Goal: Task Accomplishment & Management: Use online tool/utility

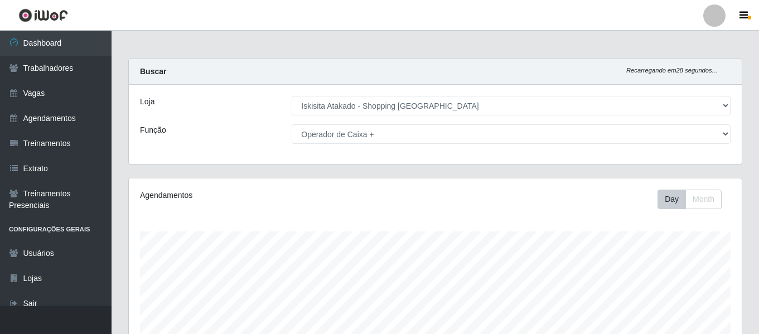
select select "424"
select select "72"
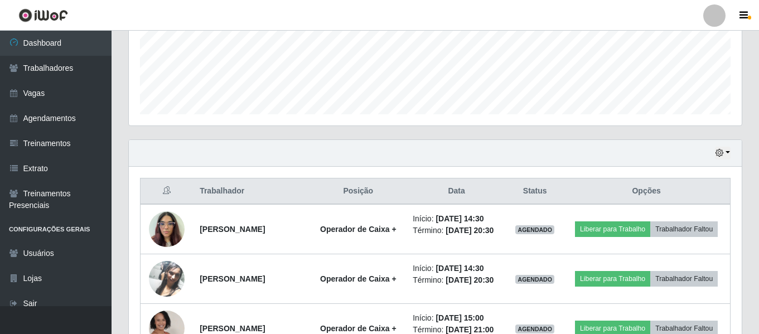
scroll to position [282, 0]
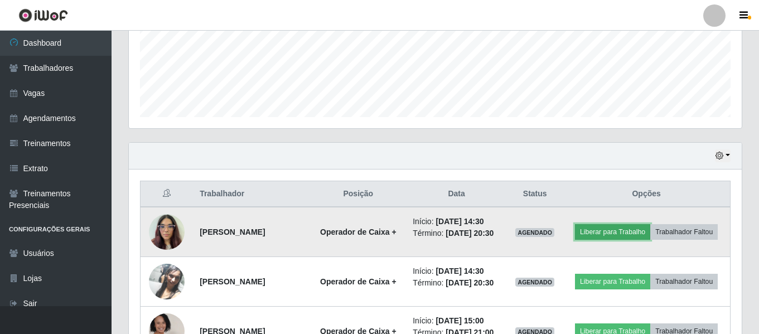
click at [633, 227] on button "Liberar para Trabalho" at bounding box center [612, 232] width 75 height 16
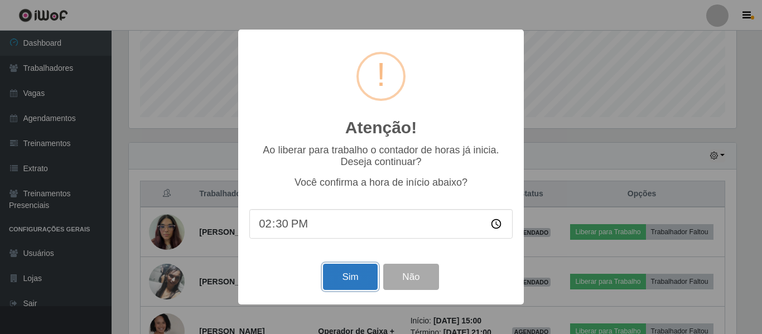
click at [354, 270] on button "Sim" at bounding box center [350, 277] width 54 height 26
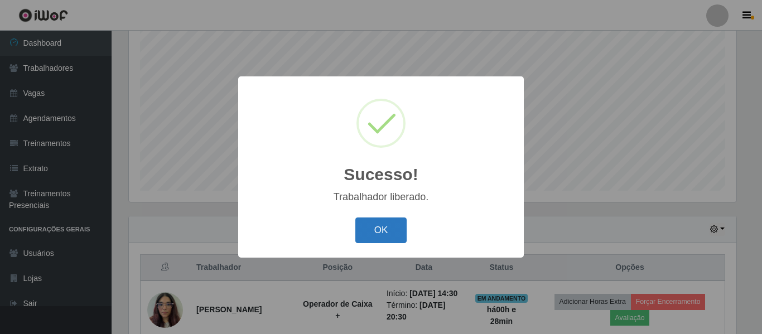
click at [380, 233] on button "OK" at bounding box center [381, 231] width 52 height 26
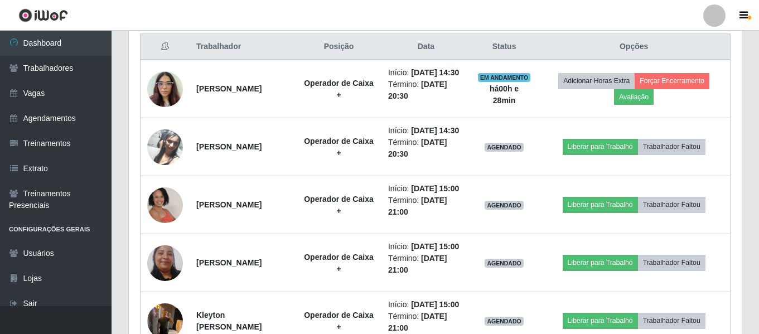
scroll to position [431, 0]
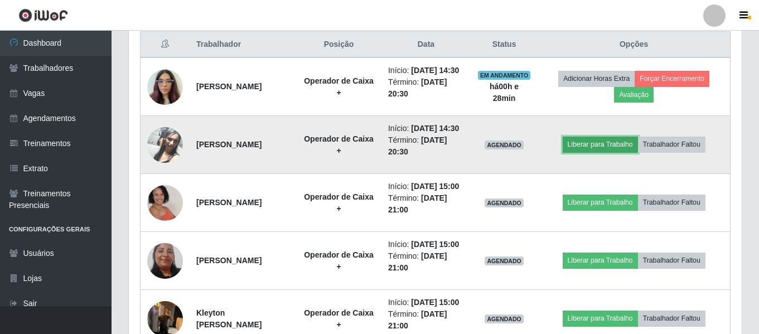
click at [604, 152] on button "Liberar para Trabalho" at bounding box center [600, 145] width 75 height 16
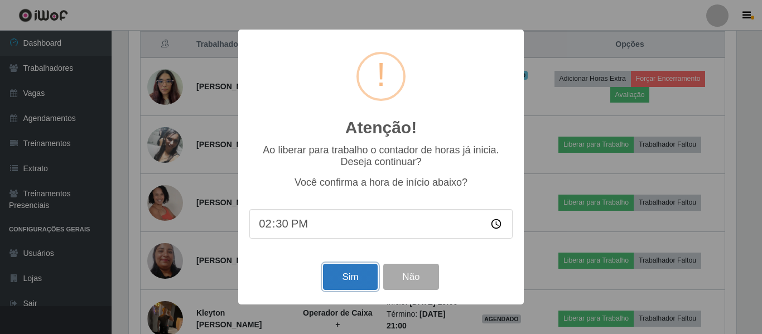
click at [354, 277] on button "Sim" at bounding box center [350, 277] width 54 height 26
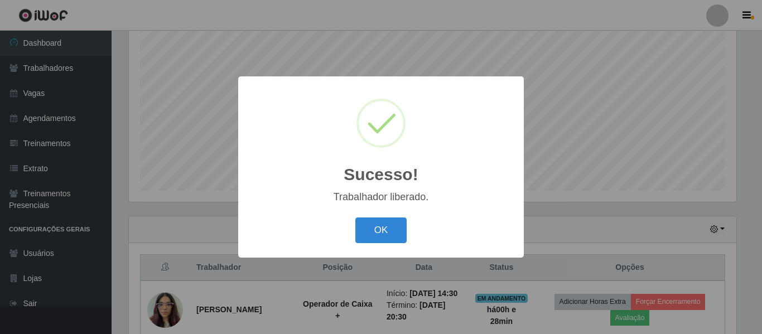
click at [557, 122] on div "Sucesso! × Trabalhador liberado. OK Cancel" at bounding box center [381, 167] width 762 height 334
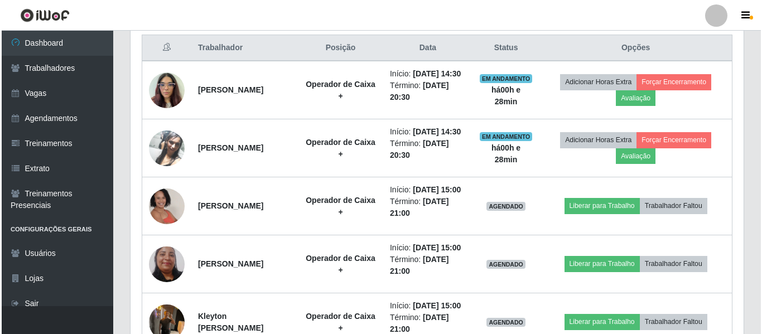
scroll to position [431, 0]
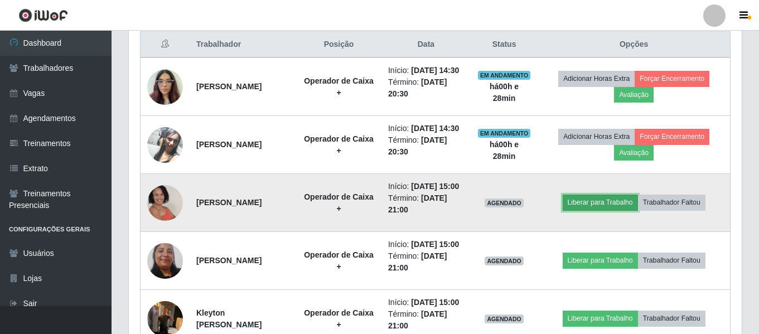
click at [595, 210] on button "Liberar para Trabalho" at bounding box center [600, 203] width 75 height 16
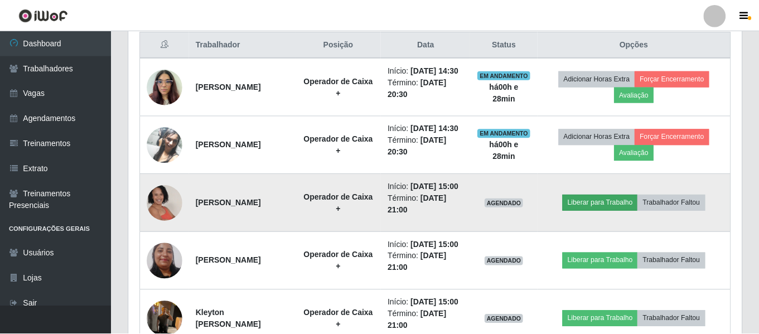
scroll to position [232, 608]
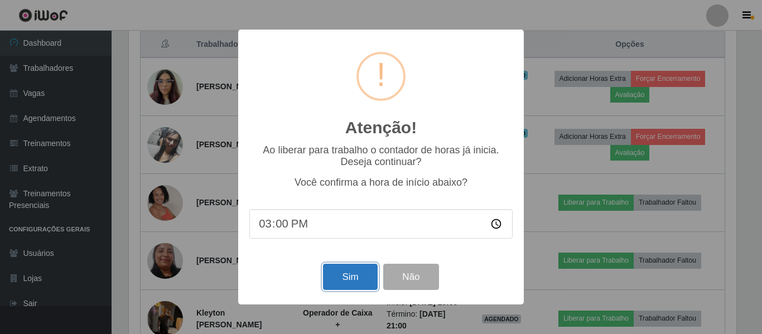
click at [338, 272] on button "Sim" at bounding box center [350, 277] width 54 height 26
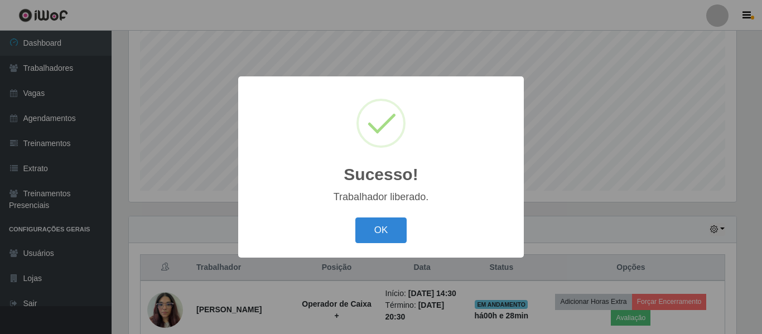
click at [547, 186] on div "Sucesso! × Trabalhador liberado. OK Cancel" at bounding box center [381, 167] width 762 height 334
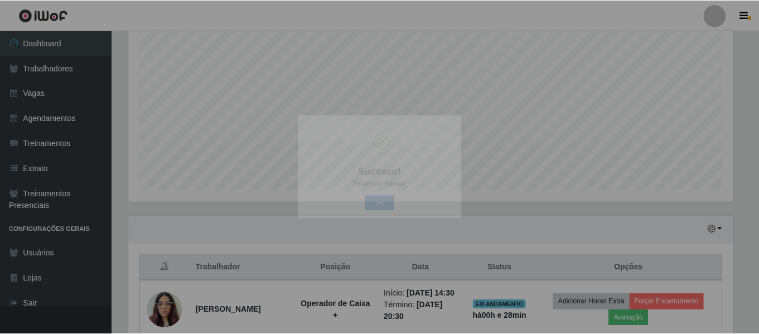
scroll to position [0, 0]
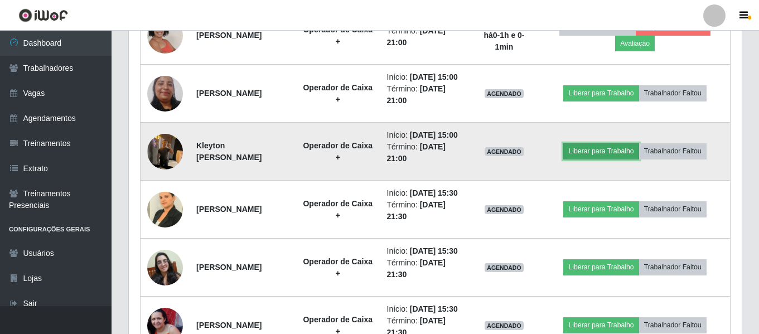
click at [593, 159] on button "Liberar para Trabalho" at bounding box center [601, 151] width 75 height 16
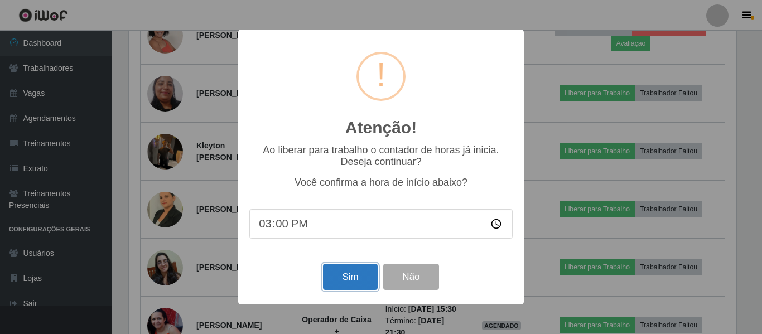
click at [357, 281] on button "Sim" at bounding box center [350, 277] width 54 height 26
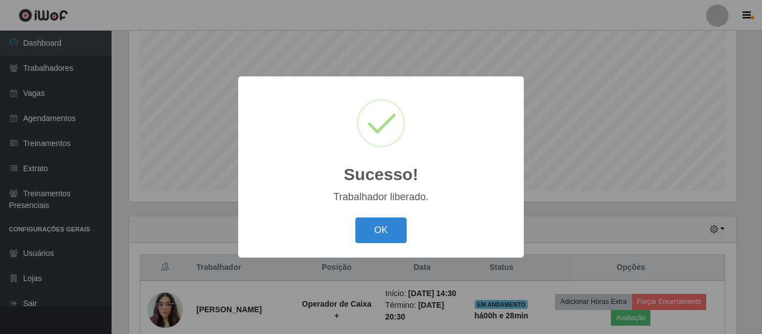
click at [604, 123] on div "Sucesso! × Trabalhador liberado. OK Cancel" at bounding box center [381, 167] width 762 height 334
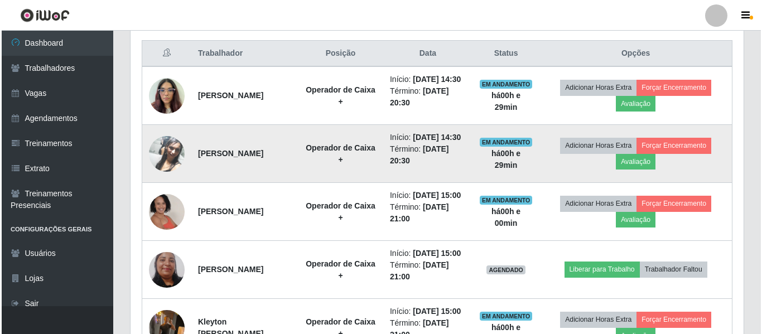
scroll to position [487, 0]
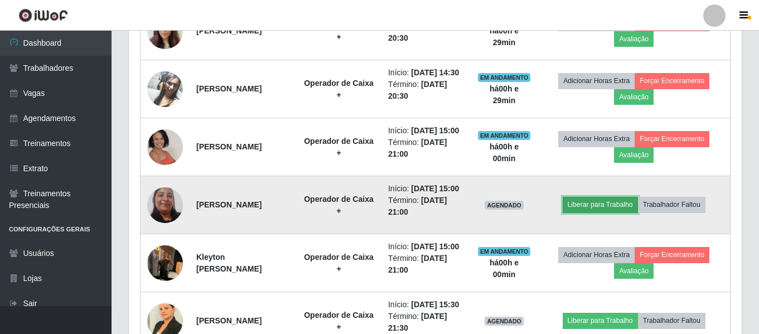
click at [599, 213] on button "Liberar para Trabalho" at bounding box center [600, 205] width 75 height 16
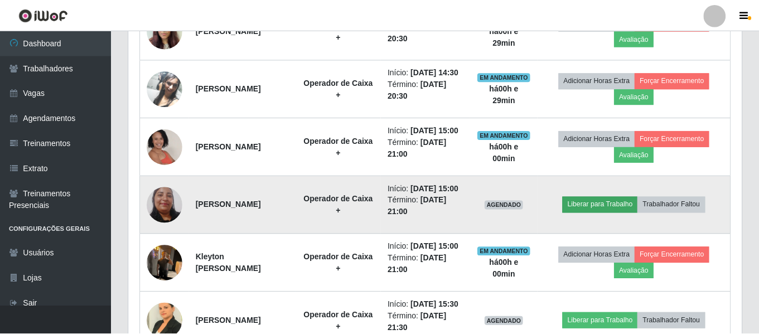
scroll to position [232, 608]
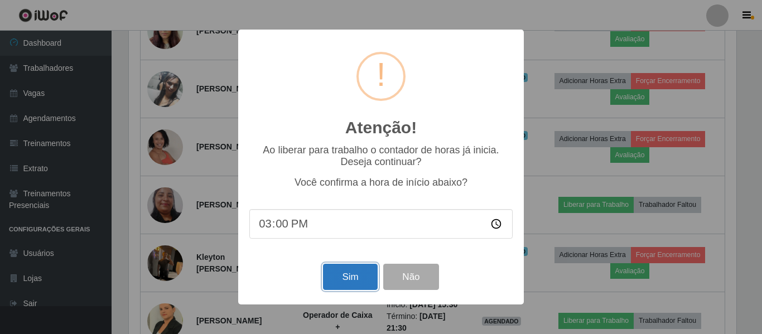
click at [351, 273] on button "Sim" at bounding box center [350, 277] width 54 height 26
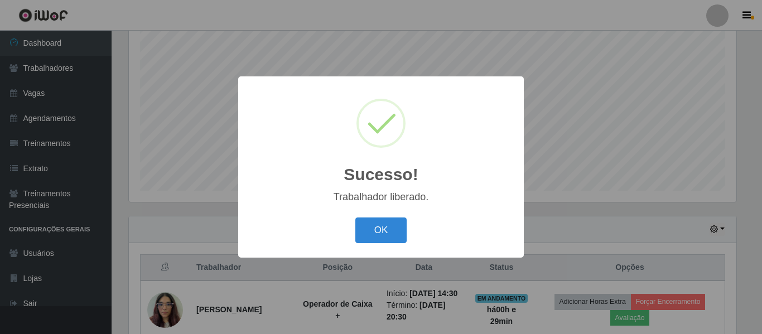
click at [541, 67] on div "Sucesso! × Trabalhador liberado. OK Cancel" at bounding box center [381, 167] width 762 height 334
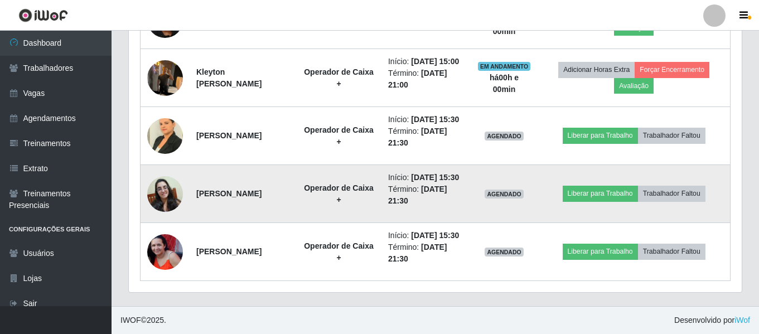
scroll to position [766, 0]
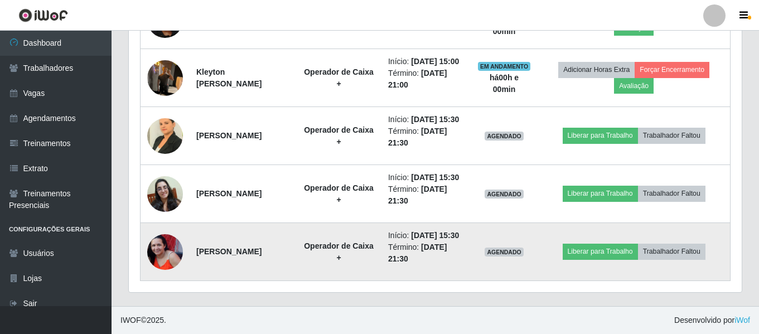
click at [151, 242] on img at bounding box center [165, 252] width 36 height 36
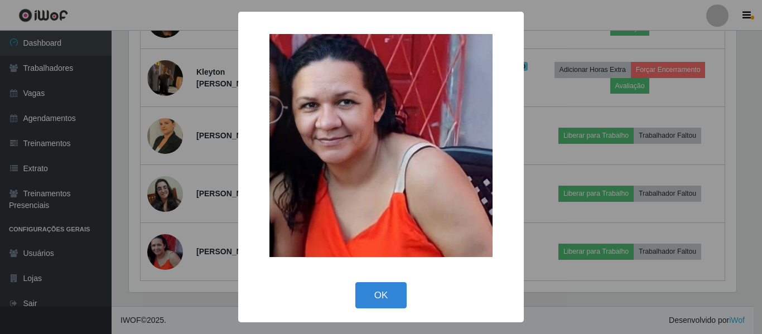
click at [157, 236] on div "× OK Cancel" at bounding box center [381, 167] width 762 height 334
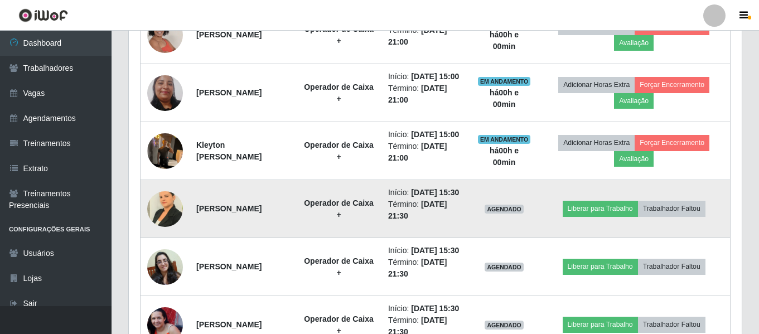
scroll to position [599, 0]
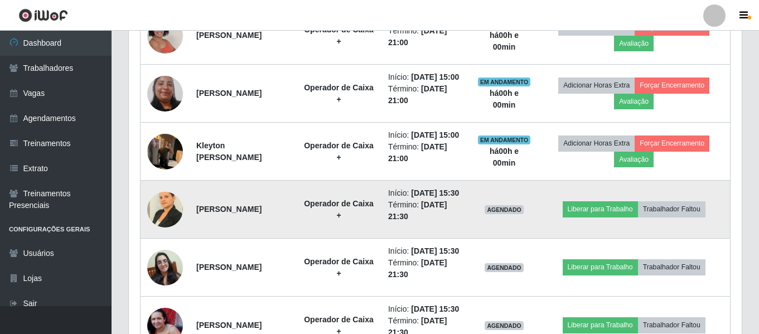
click at [162, 233] on img at bounding box center [165, 209] width 36 height 47
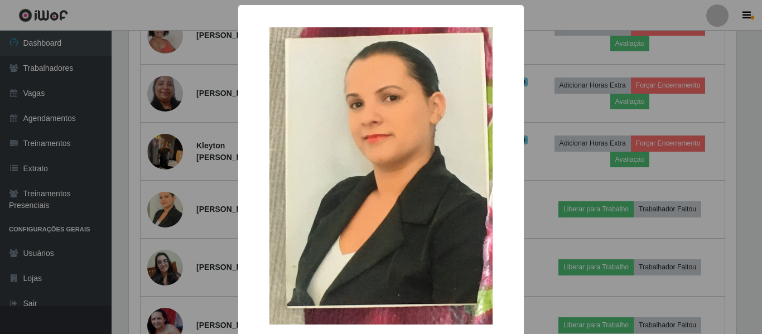
click at [163, 261] on div "× OK Cancel" at bounding box center [381, 167] width 762 height 334
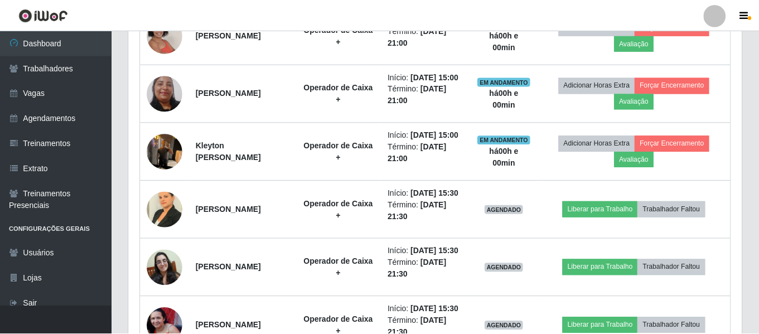
scroll to position [232, 613]
